Goal: Register for event/course

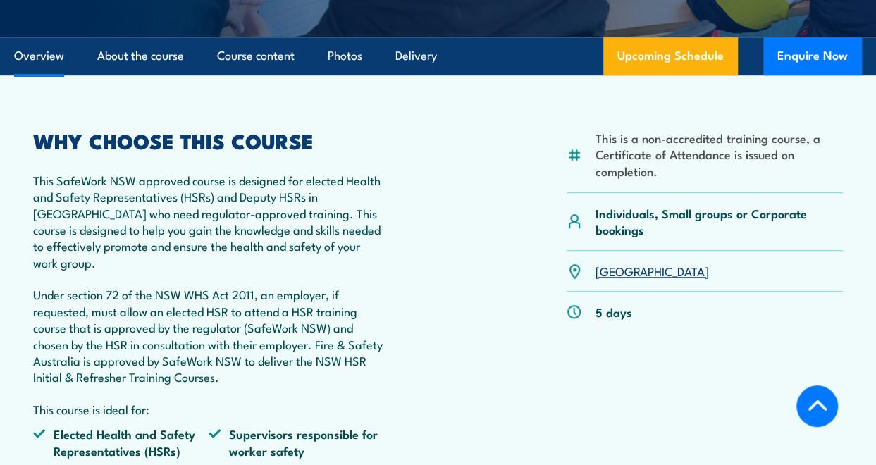
scroll to position [397, 0]
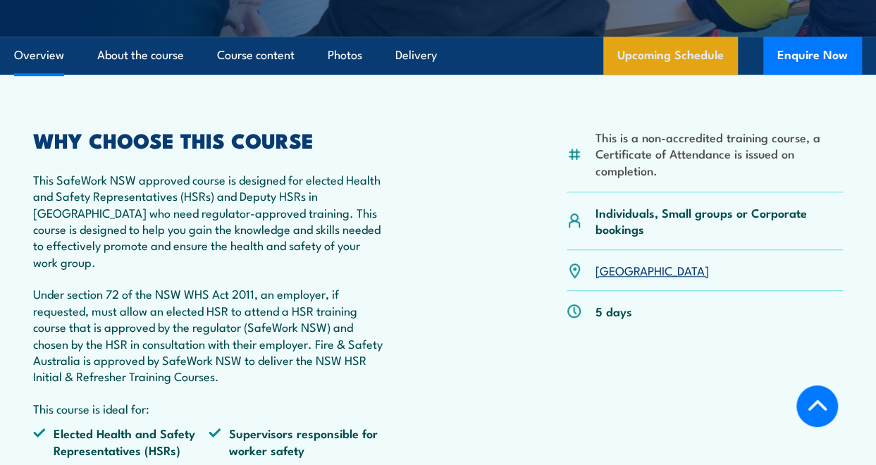
click at [677, 64] on link "Upcoming Schedule" at bounding box center [670, 56] width 135 height 38
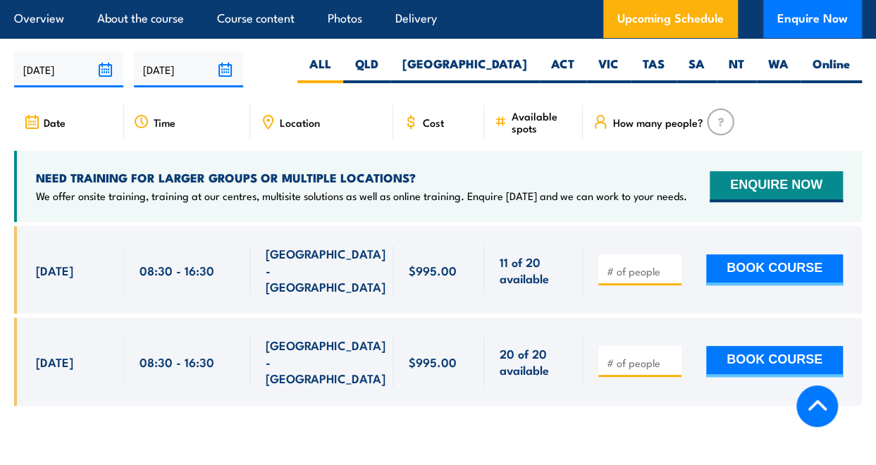
scroll to position [2673, 0]
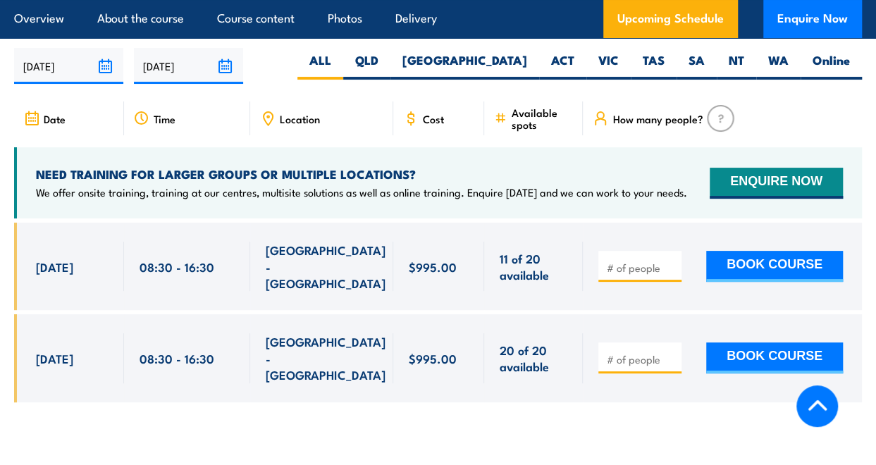
click at [73, 259] on span "[DATE]" at bounding box center [54, 267] width 37 height 16
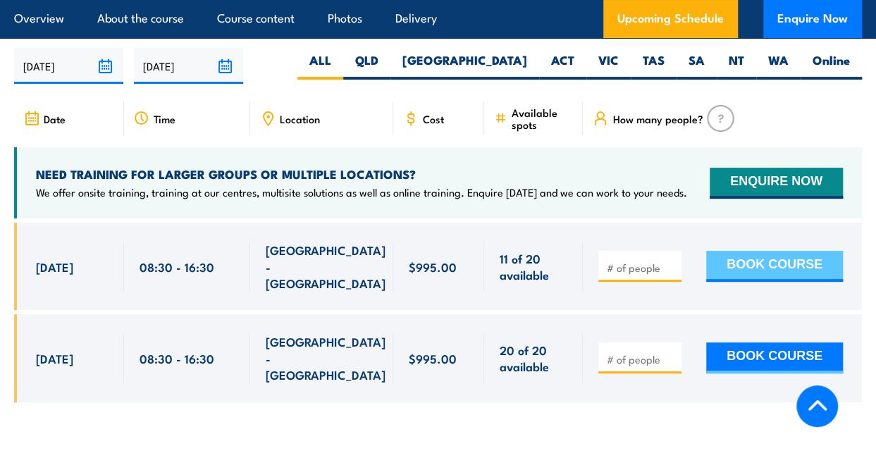
click at [794, 251] on button "BOOK COURSE" at bounding box center [774, 266] width 137 height 31
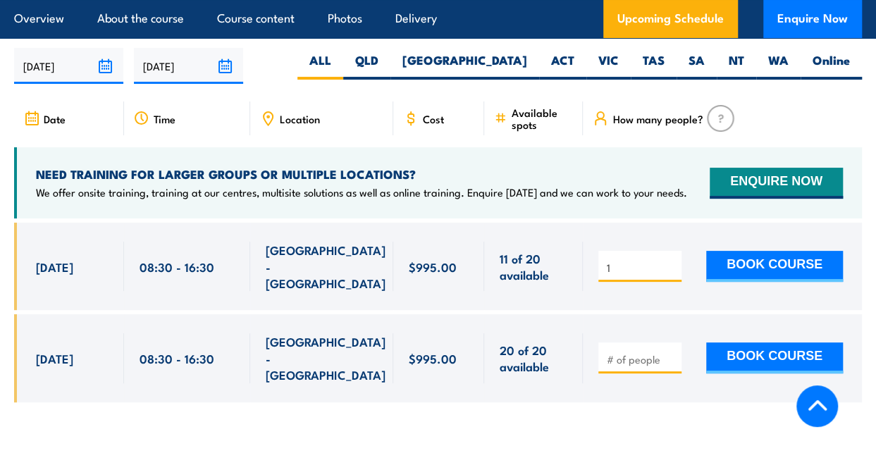
click at [670, 261] on input "1" at bounding box center [641, 268] width 70 height 14
click at [671, 261] on input "1" at bounding box center [641, 268] width 70 height 14
click at [671, 261] on input "2" at bounding box center [641, 268] width 70 height 14
click at [671, 261] on input "3" at bounding box center [641, 268] width 70 height 14
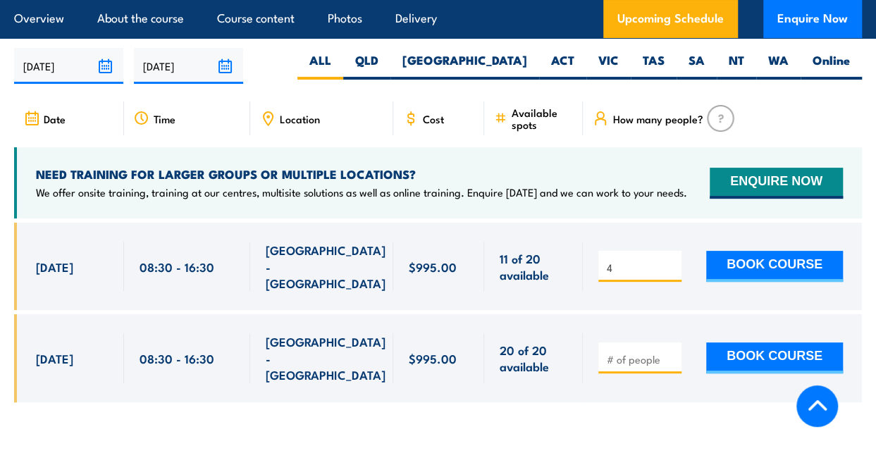
click at [671, 261] on input "4" at bounding box center [641, 268] width 70 height 14
click at [671, 261] on input "5" at bounding box center [641, 268] width 70 height 14
click at [671, 261] on input "4" at bounding box center [641, 268] width 70 height 14
click at [671, 261] on input "3" at bounding box center [641, 268] width 70 height 14
click at [671, 261] on input "2" at bounding box center [641, 268] width 70 height 14
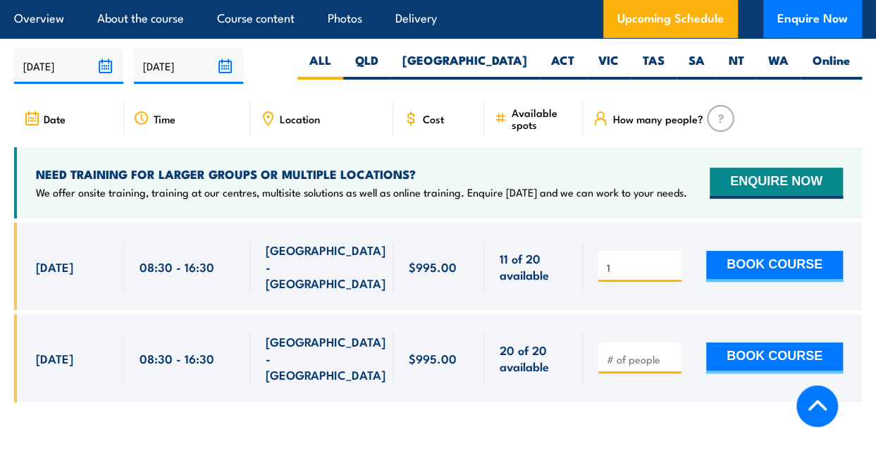
type input "1"
click at [671, 261] on input "1" at bounding box center [641, 268] width 70 height 14
